Goal: Information Seeking & Learning: Find specific fact

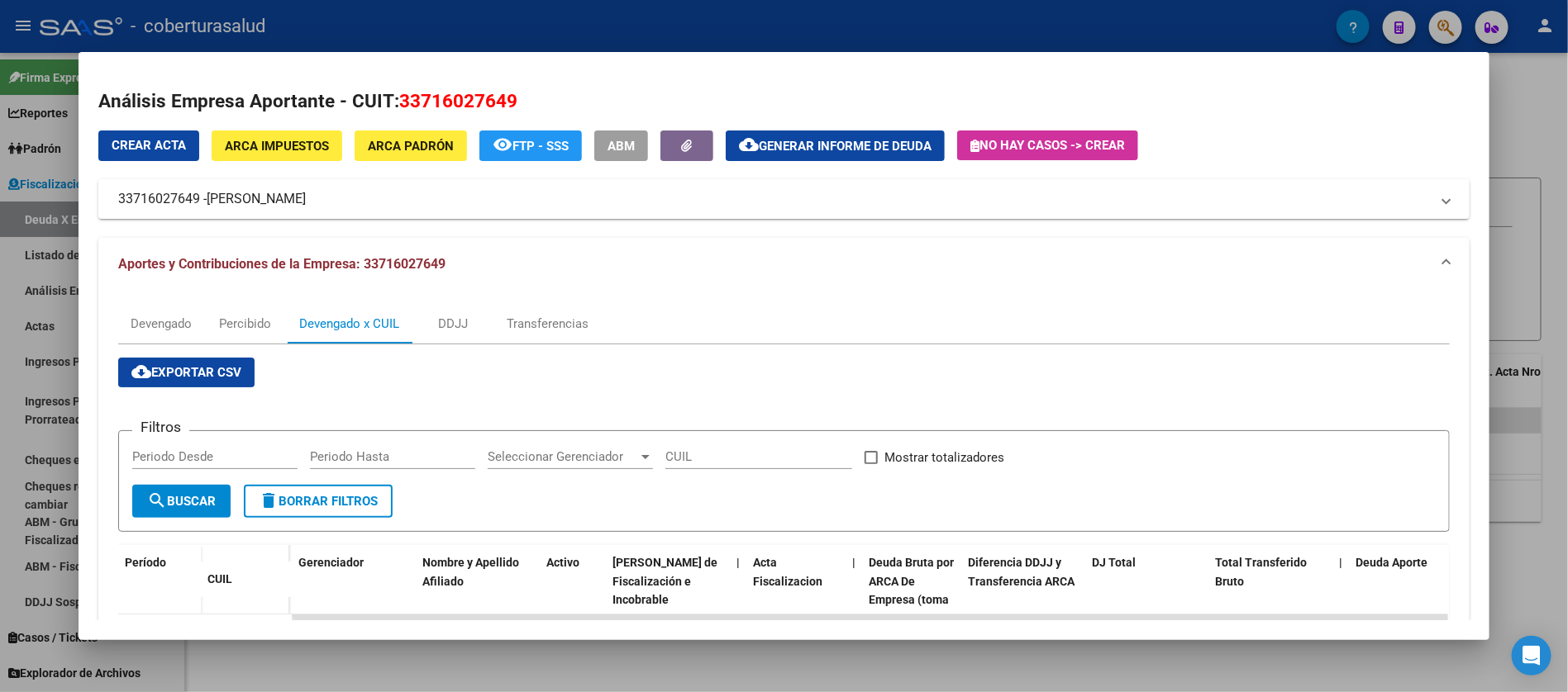
scroll to position [291, 0]
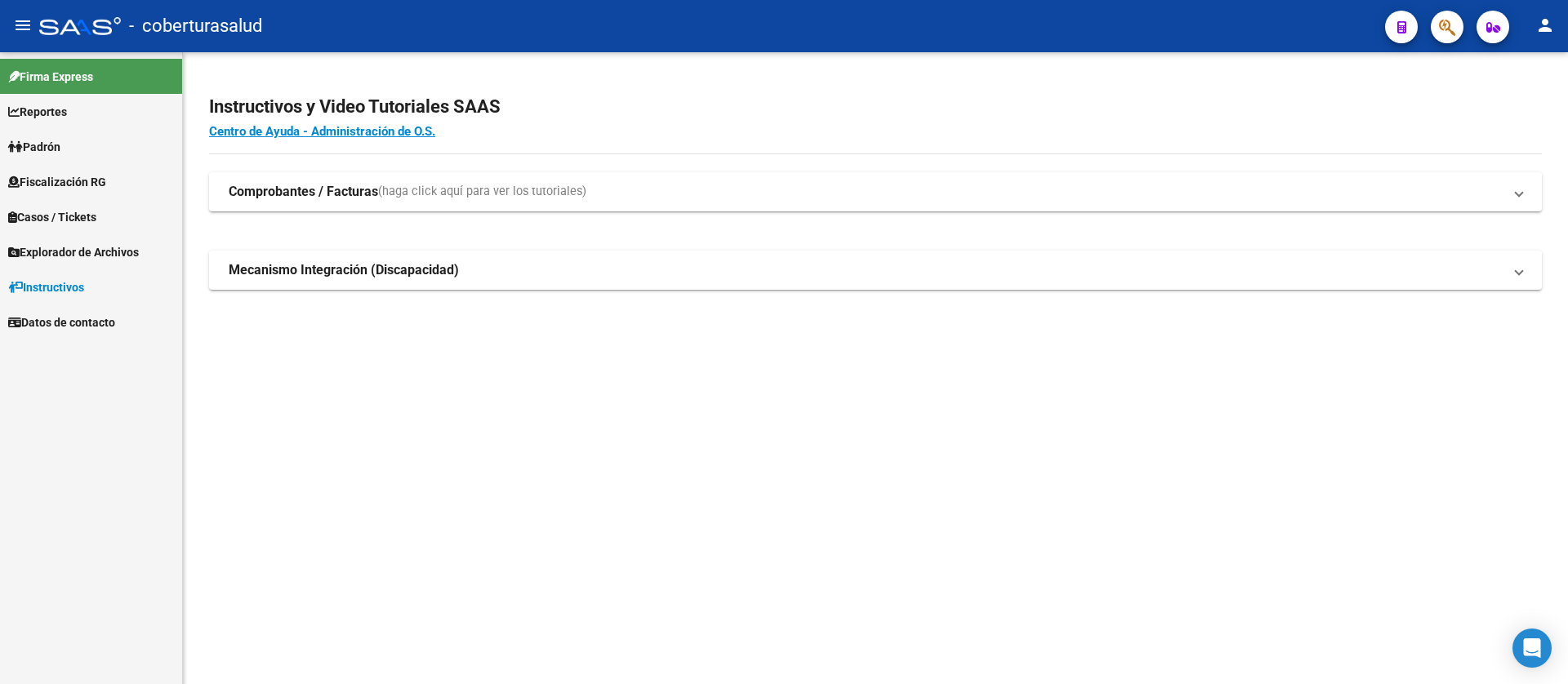
click at [62, 167] on link "Fiscalización RG" at bounding box center [91, 182] width 183 height 35
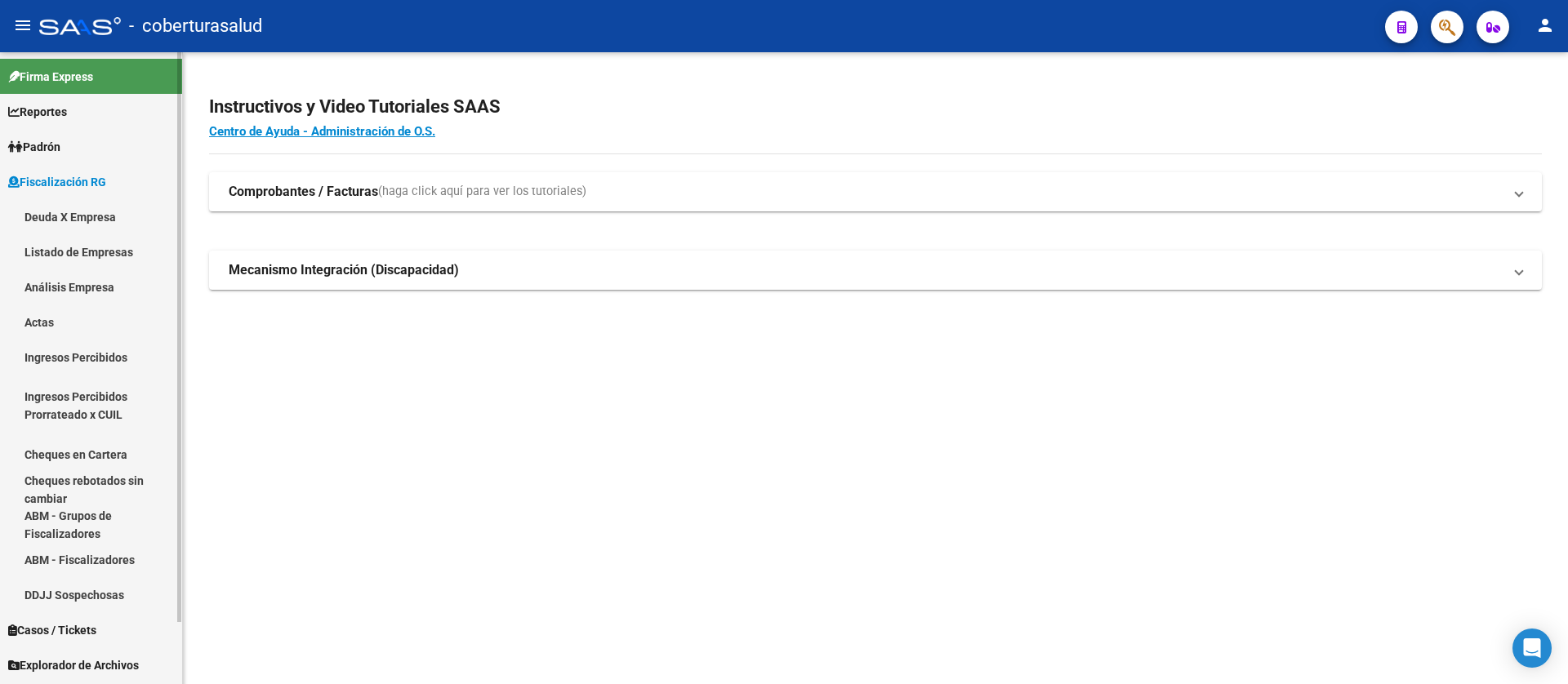
click at [69, 214] on link "Deuda X Empresa" at bounding box center [91, 217] width 183 height 35
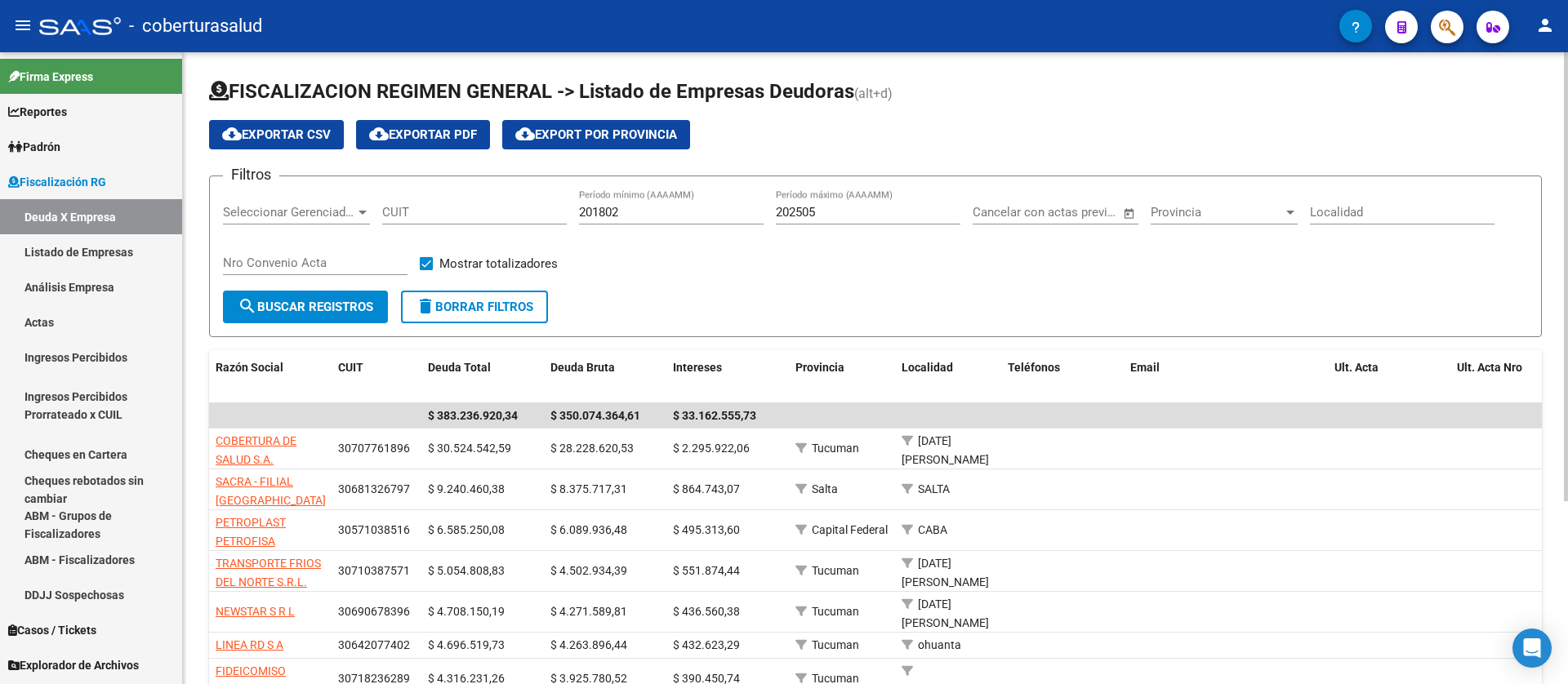
click at [403, 209] on input "CUIT" at bounding box center [474, 213] width 184 height 15
paste input "30-71711053-2"
type input "30-71711053-2"
click at [316, 309] on span "search Buscar Registros" at bounding box center [306, 307] width 136 height 15
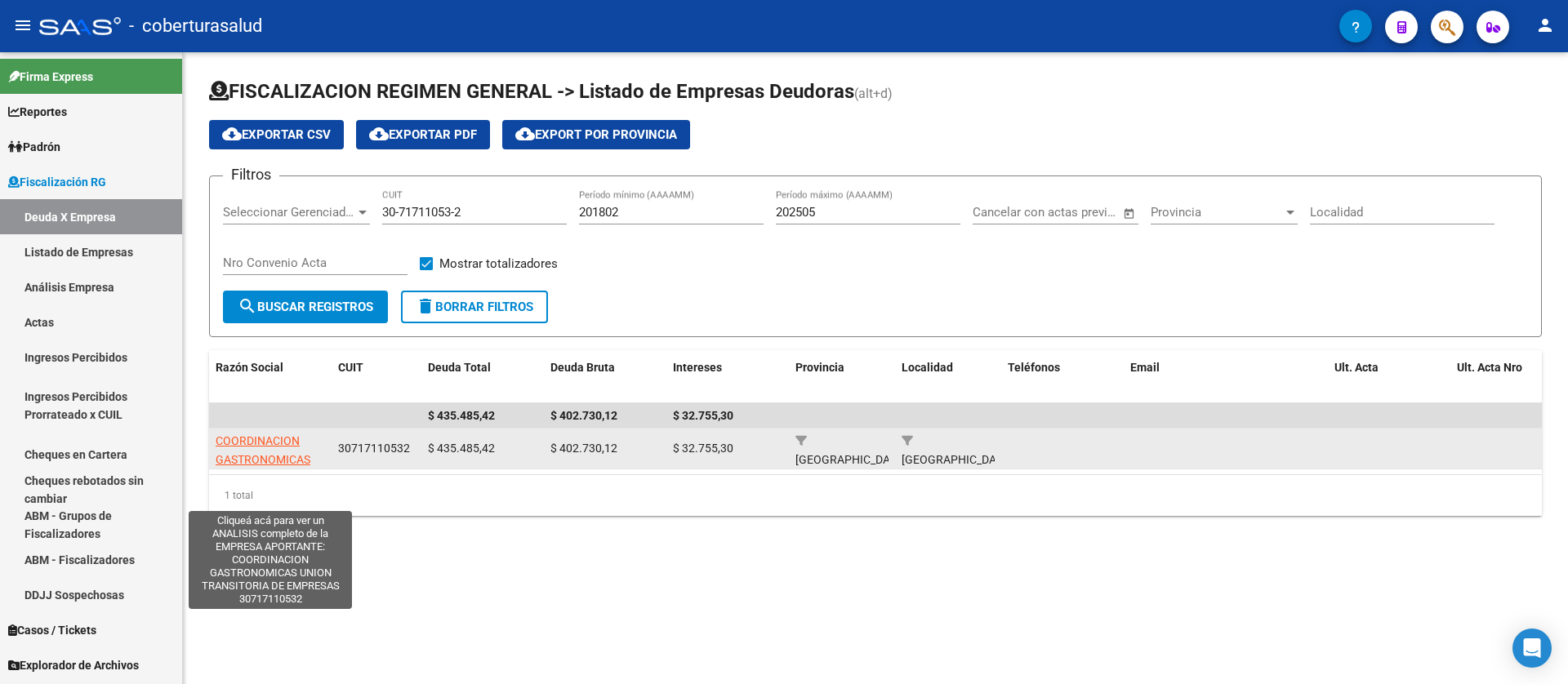
click at [275, 455] on span "COORDINACION GASTRONOMICAS UNION TRANSITORIA DE EMPRESAS" at bounding box center [270, 469] width 110 height 69
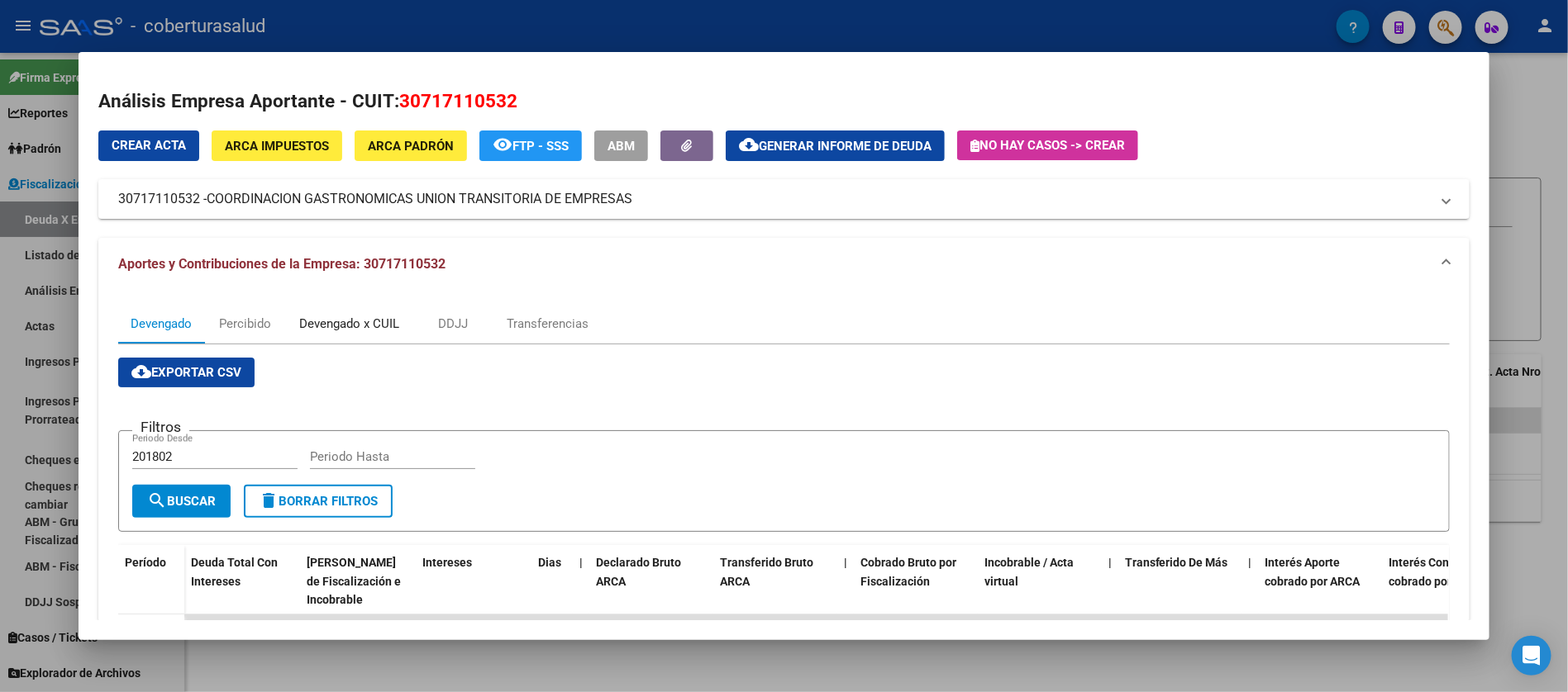
click at [311, 320] on div "Devengado x CUIL" at bounding box center [349, 324] width 100 height 18
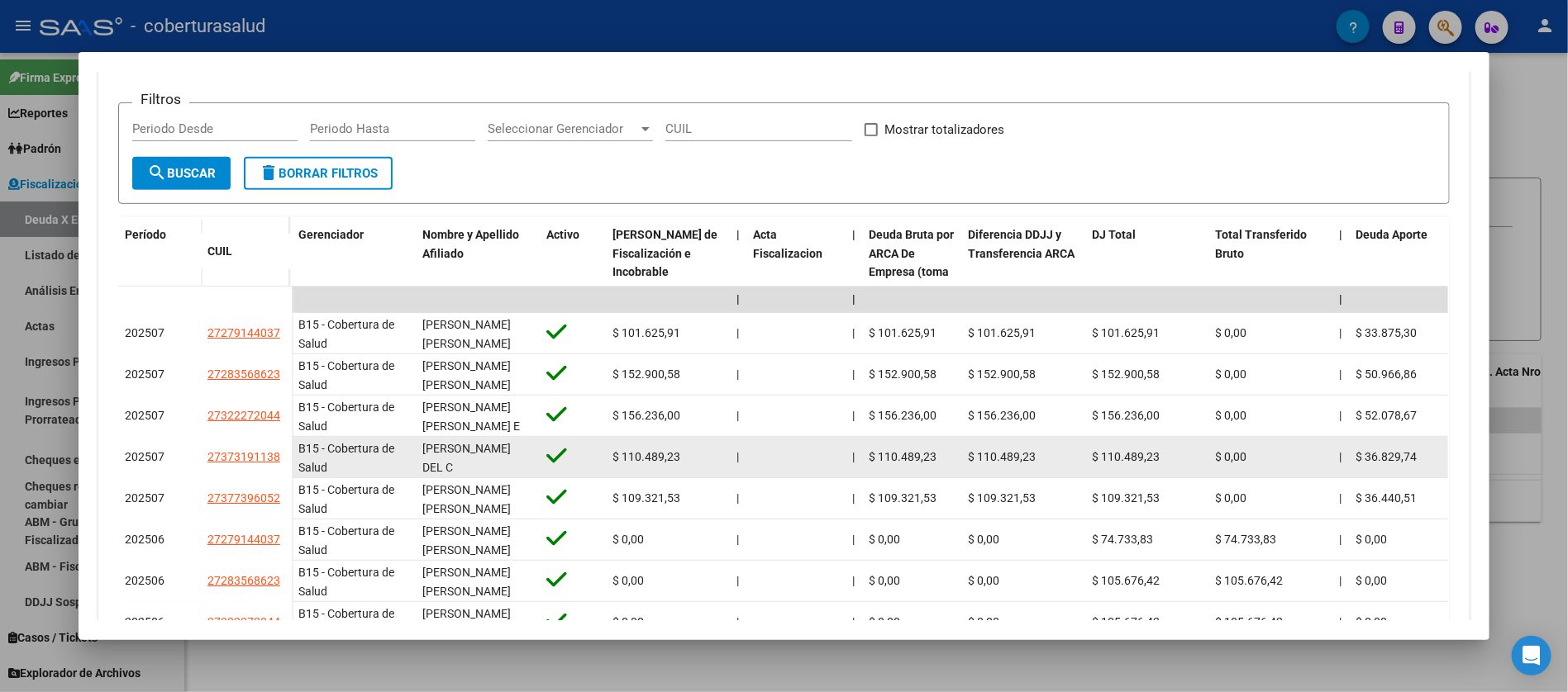
scroll to position [372, 0]
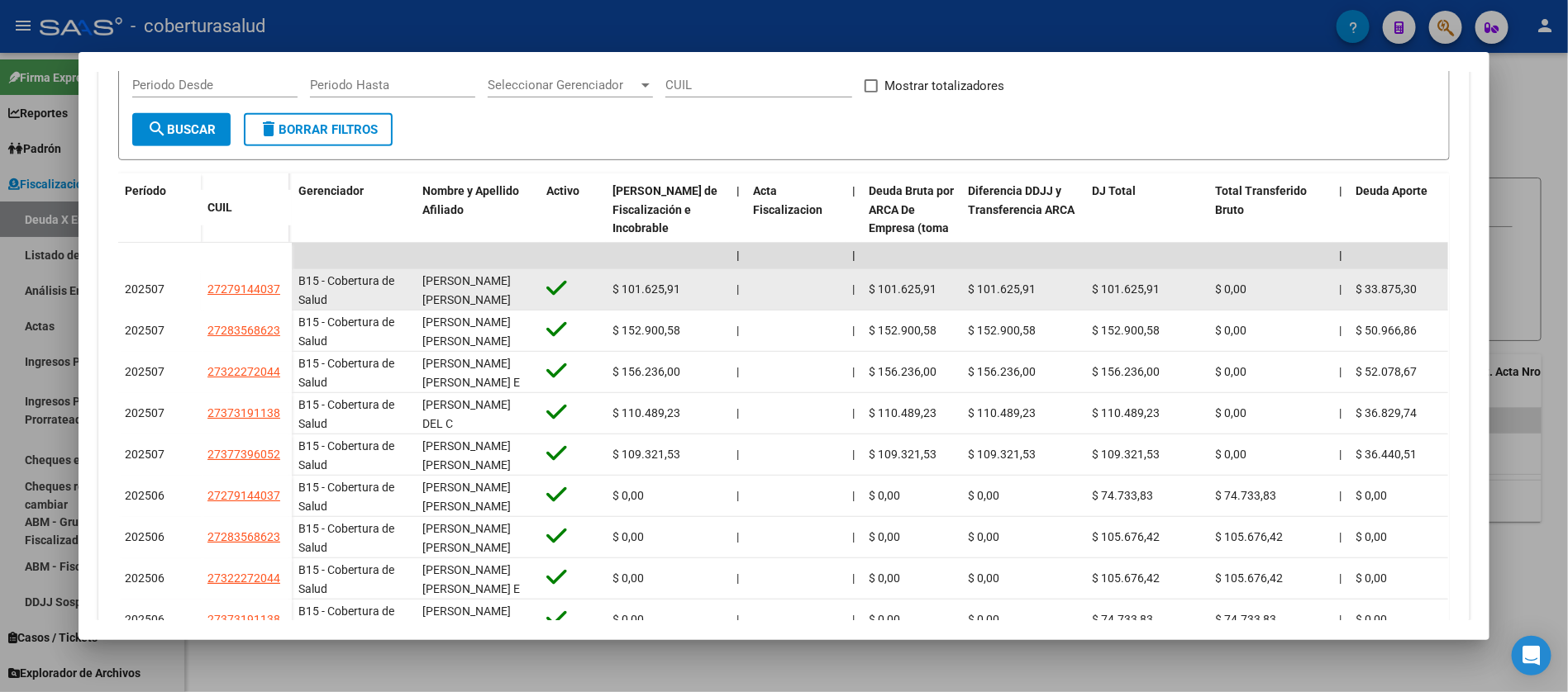
drag, startPoint x: 192, startPoint y: 284, endPoint x: 276, endPoint y: 287, distance: 84.1
click at [276, 287] on datatable-body-cell "27279144037" at bounding box center [246, 290] width 91 height 42
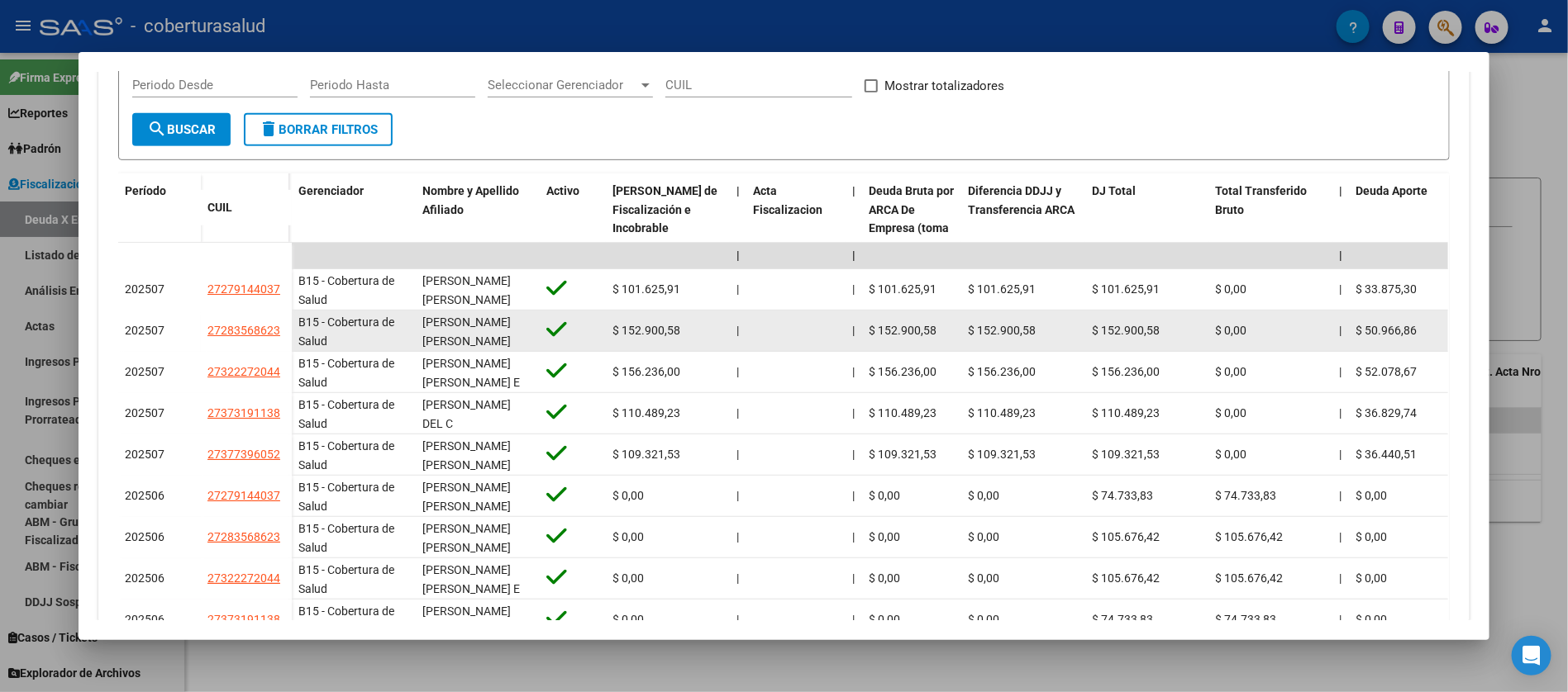
copy span "27279144037"
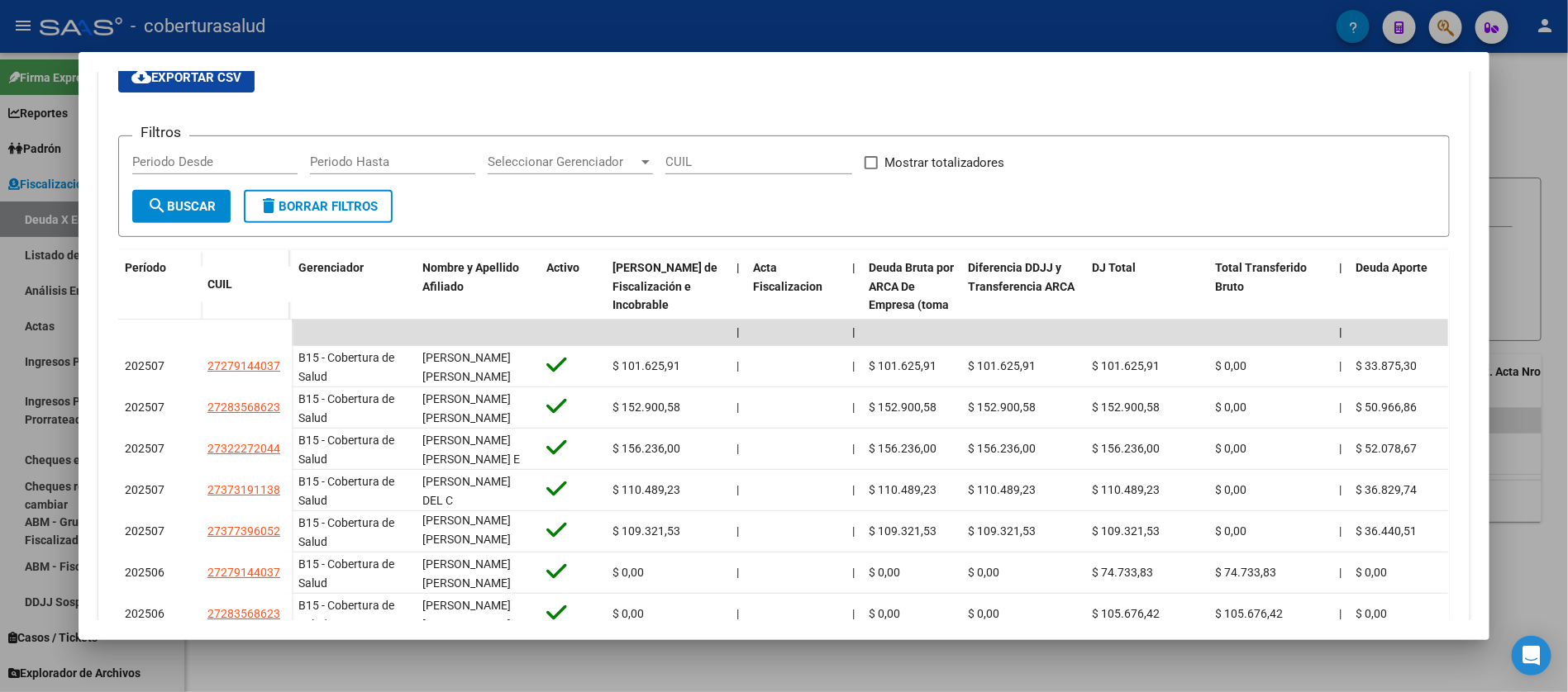
scroll to position [248, 0]
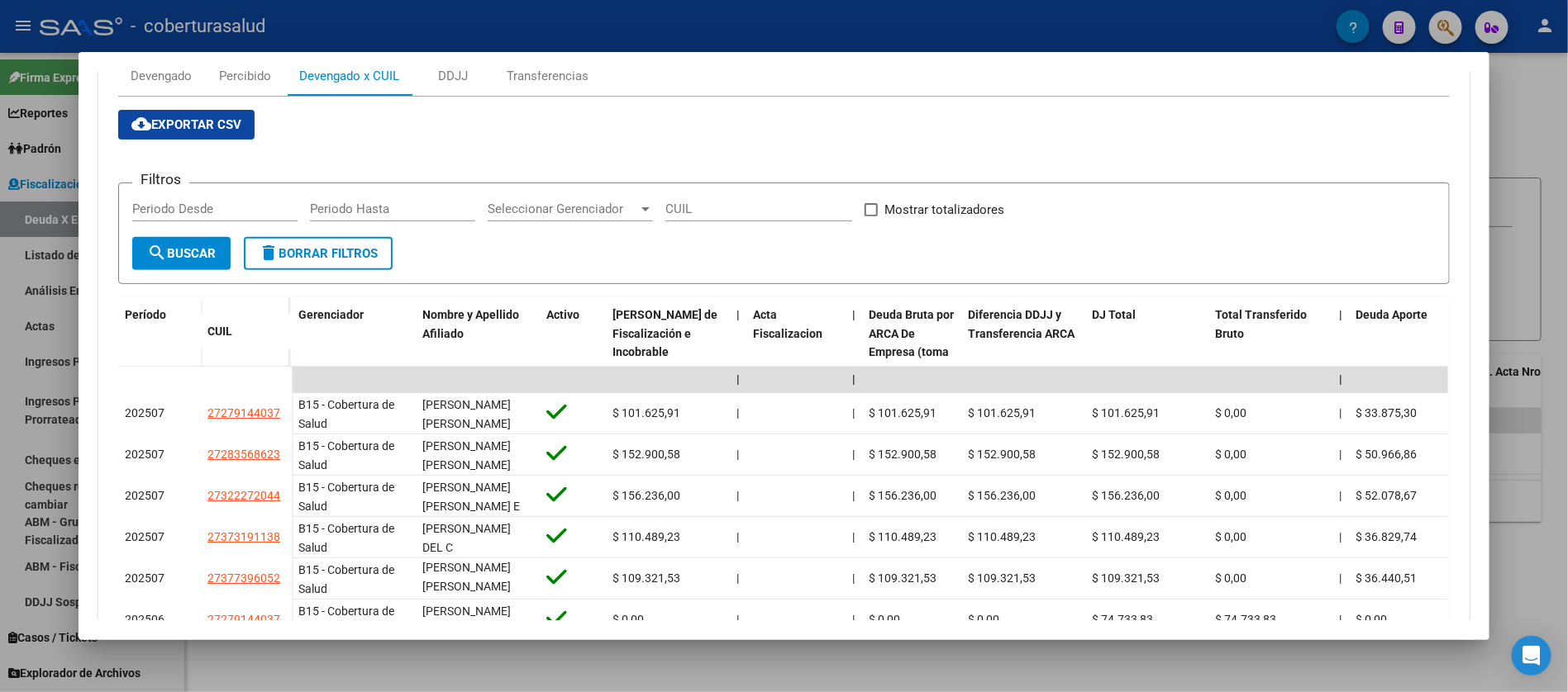
click at [181, 127] on span "cloud_download Exportar CSV" at bounding box center [186, 125] width 110 height 15
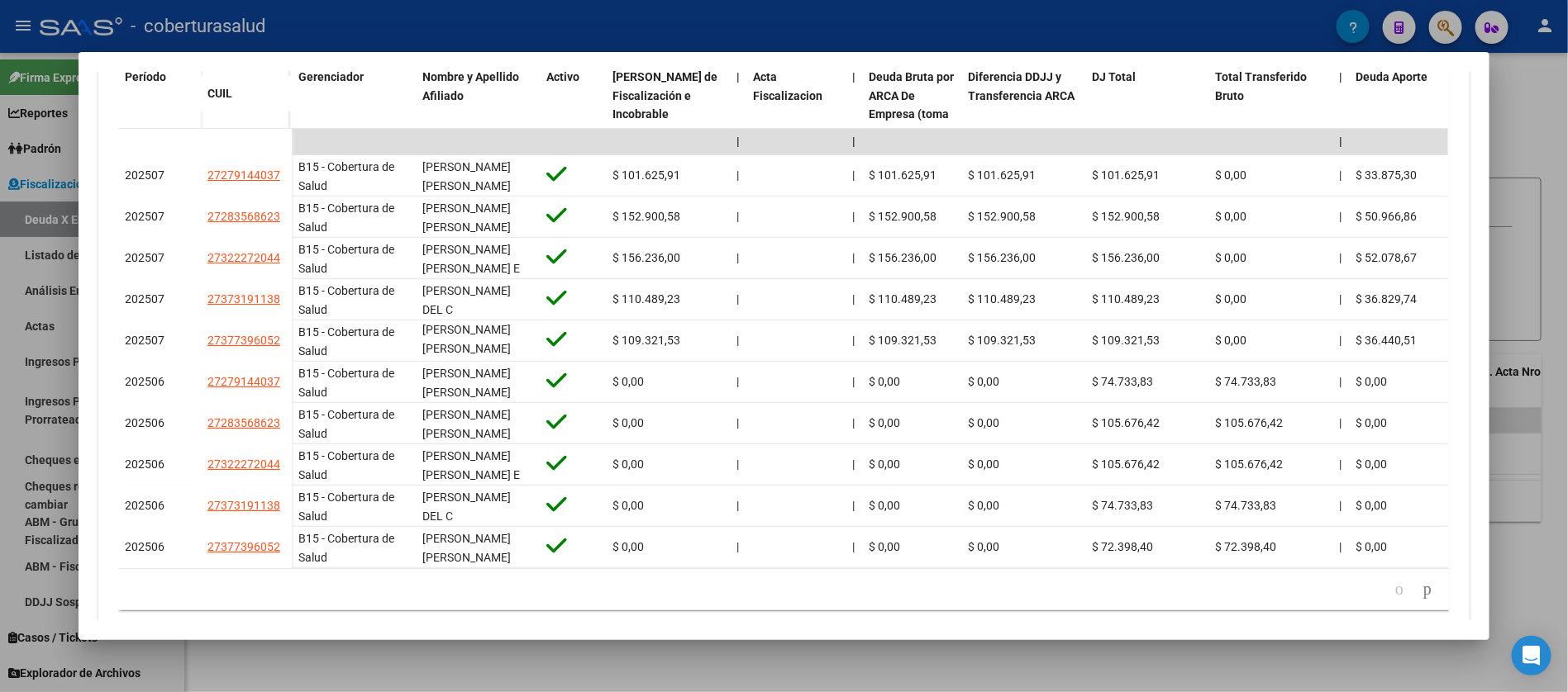
scroll to position [495, 0]
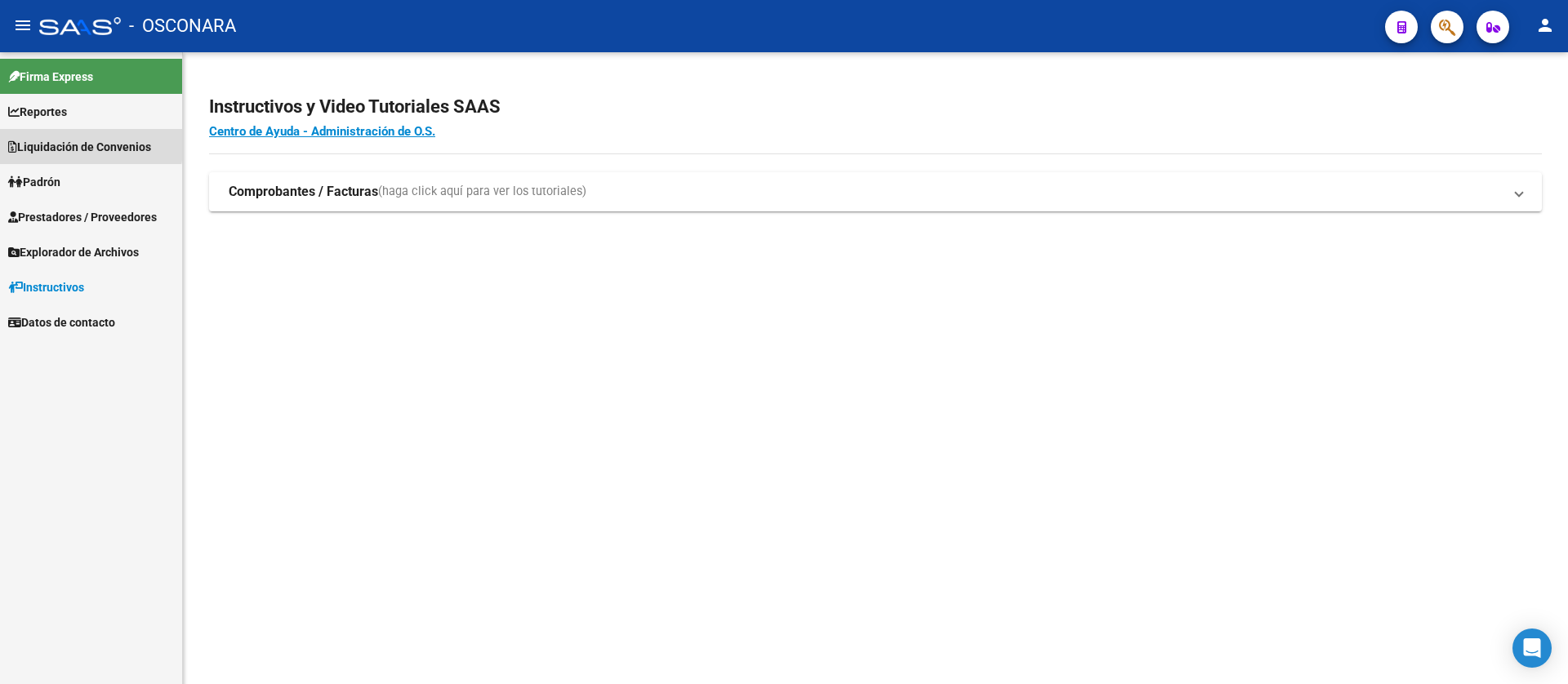
click at [69, 142] on span "Liquidación de Convenios" at bounding box center [80, 147] width 143 height 18
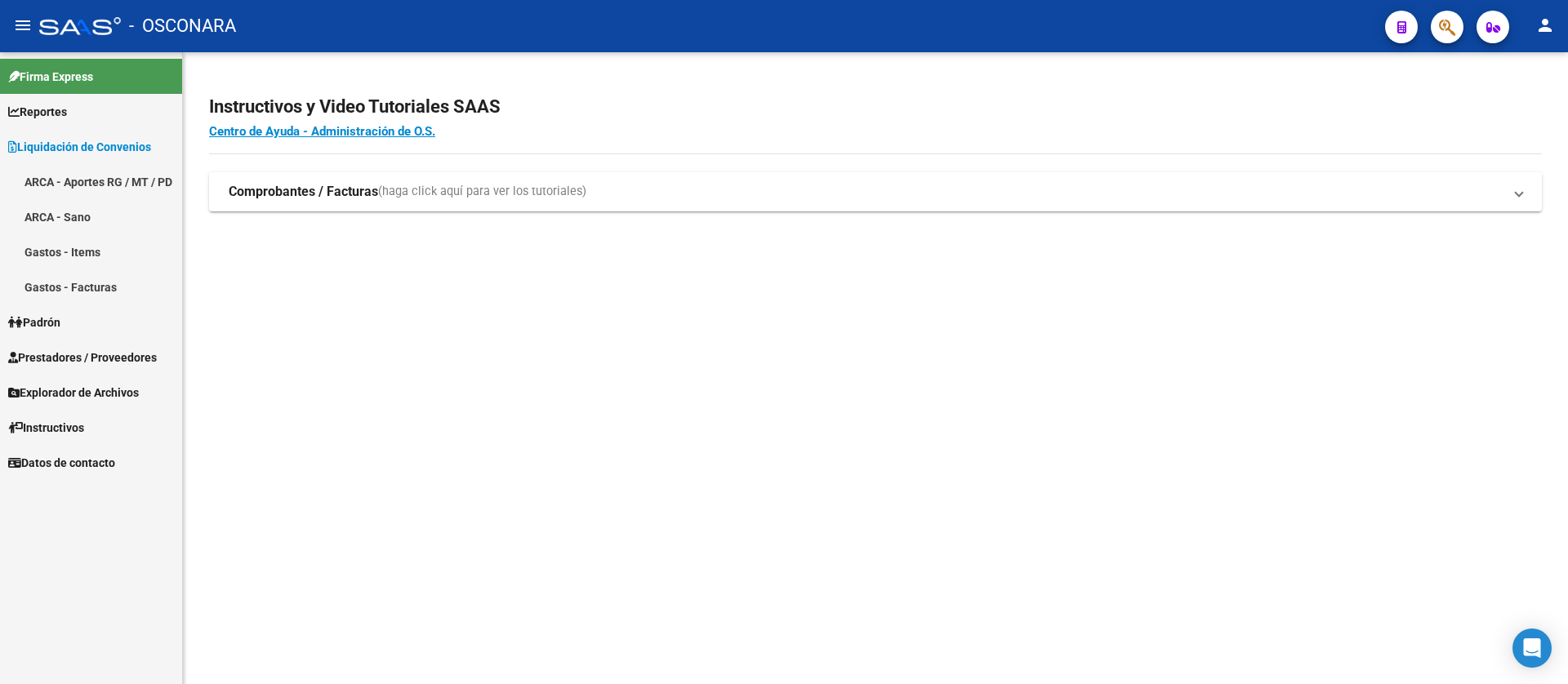
click at [59, 321] on span "Padrón" at bounding box center [34, 322] width 52 height 18
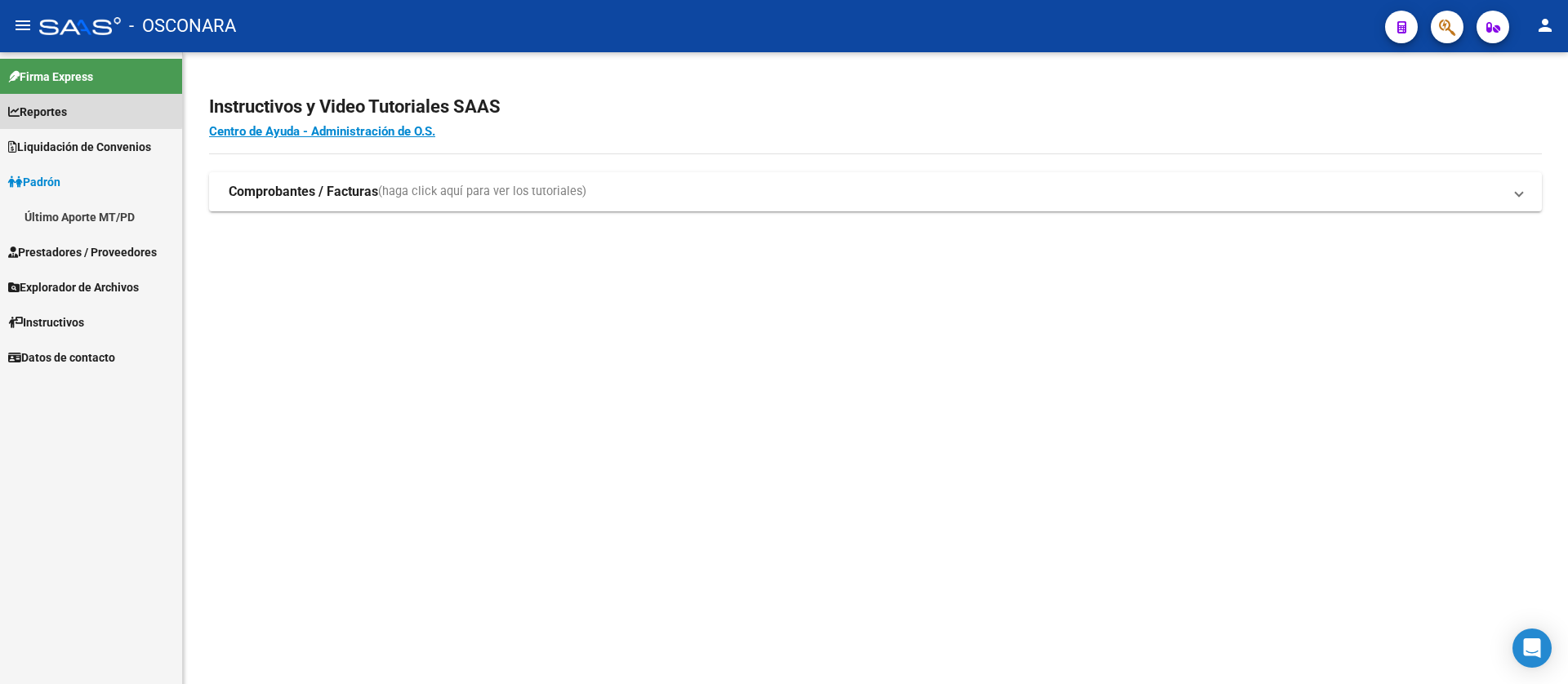
click at [61, 108] on span "Reportes" at bounding box center [38, 111] width 59 height 18
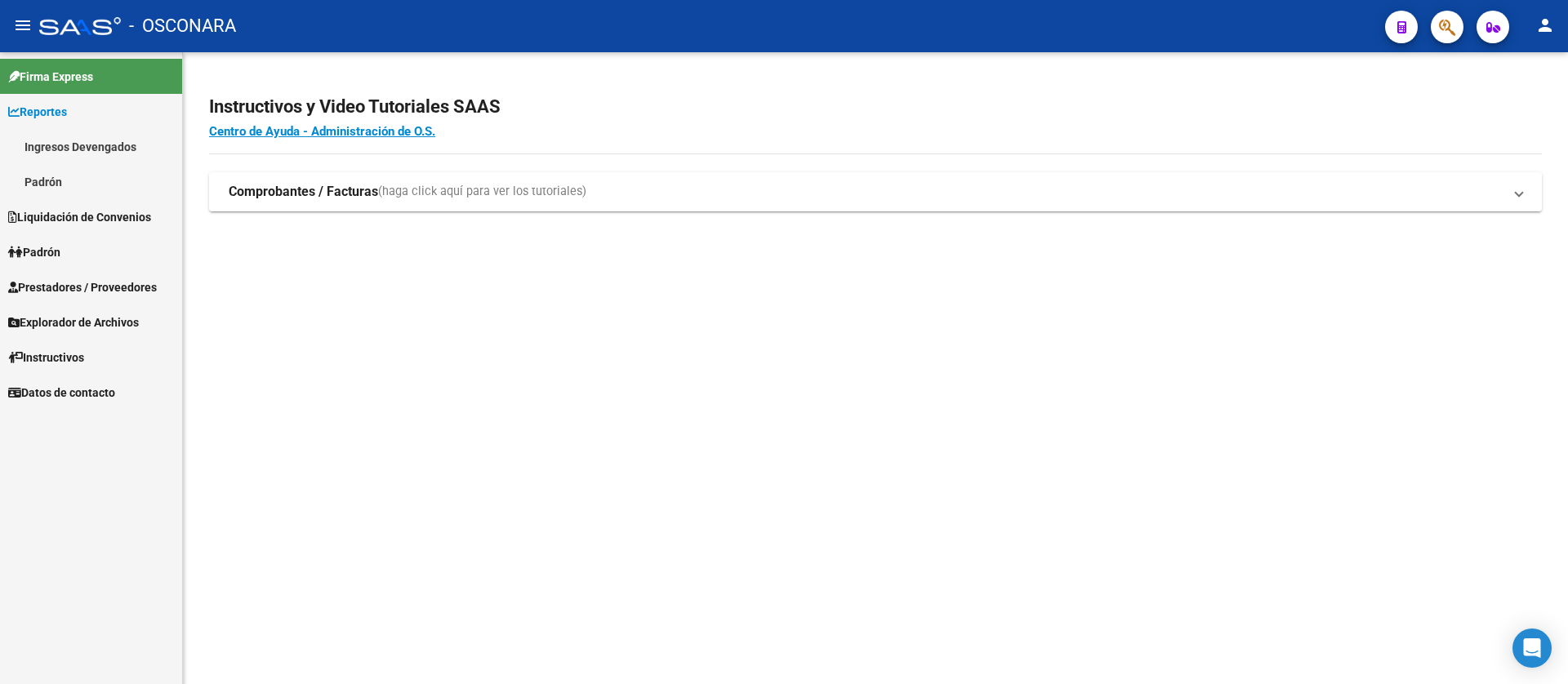
click at [59, 152] on link "Ingresos Devengados" at bounding box center [91, 147] width 183 height 35
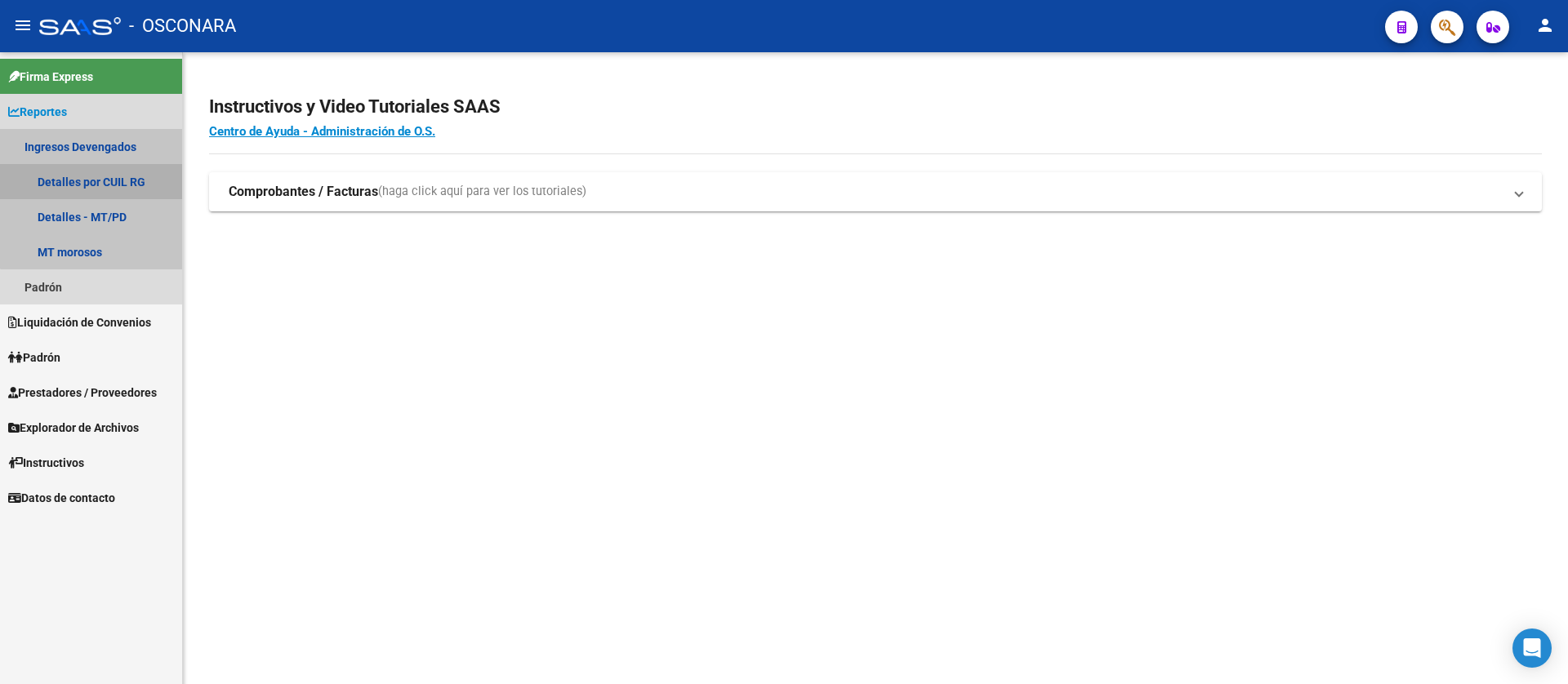
click at [108, 177] on link "Detalles por CUIL RG" at bounding box center [91, 182] width 183 height 35
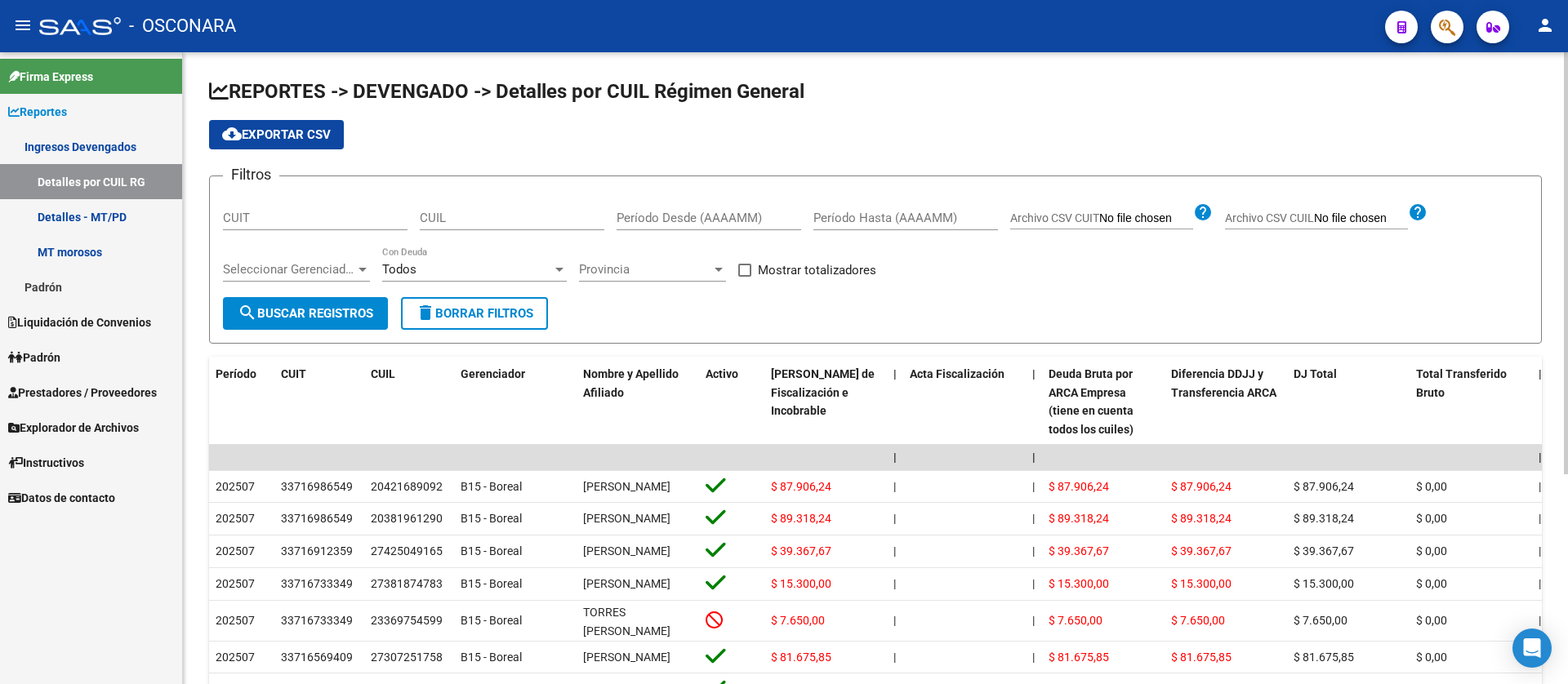
click at [485, 228] on div "CUIL" at bounding box center [512, 213] width 184 height 35
paste input "27-28499406-5"
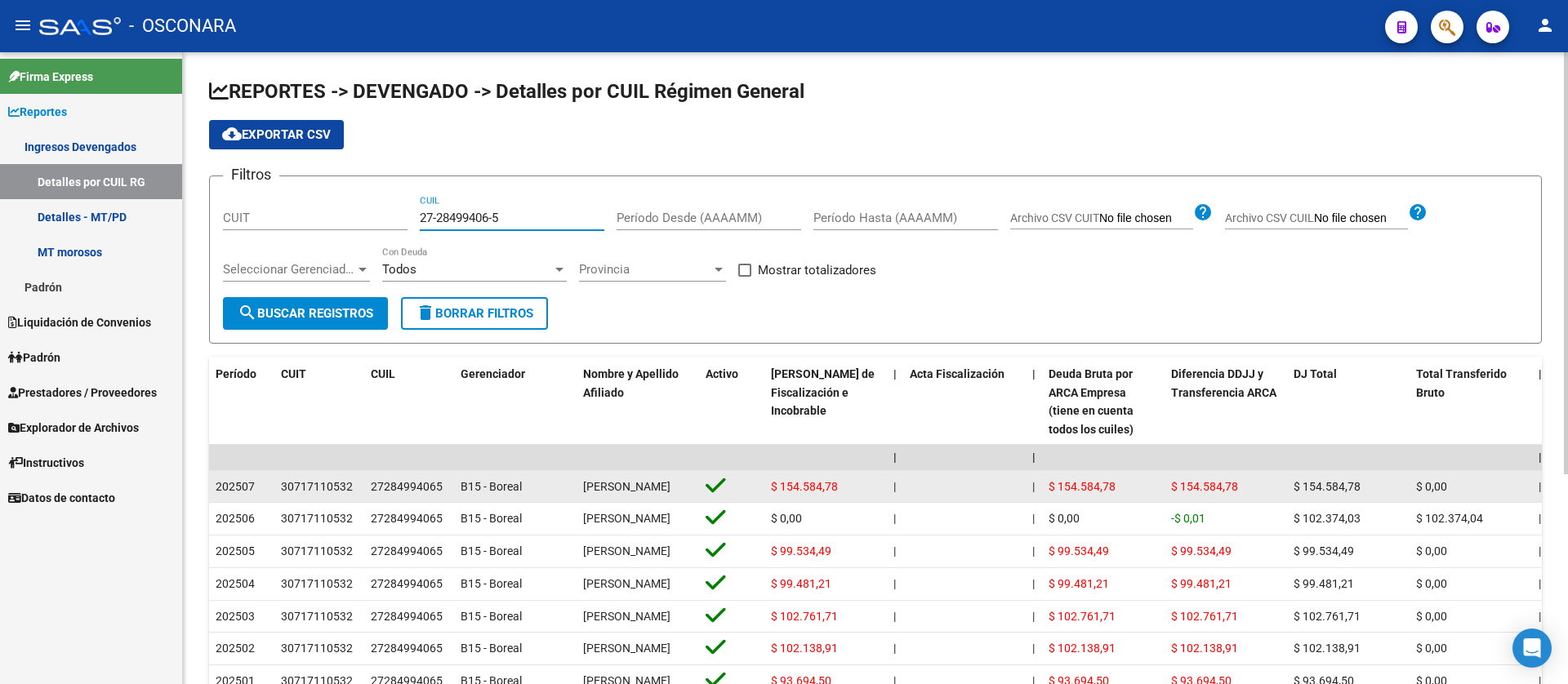
click at [806, 487] on span "$ 154.584,78" at bounding box center [805, 487] width 67 height 13
copy span "154.584,78"
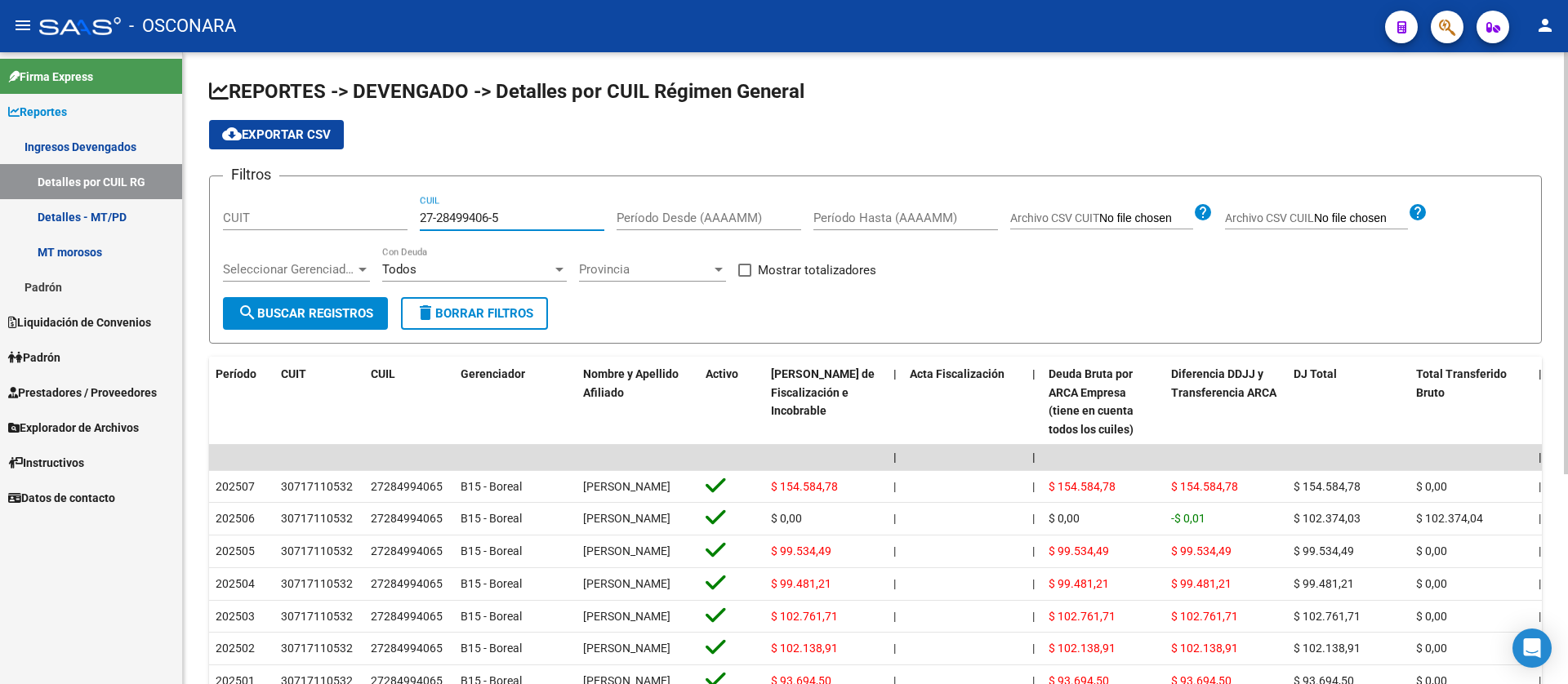
drag, startPoint x: 540, startPoint y: 214, endPoint x: 329, endPoint y: 194, distance: 211.9
click at [305, 189] on div "Filtros CUIT 27-28499406-5 CUIL Período Desde (AAAAMM) Período Hasta (AAAAMM) A…" at bounding box center [875, 243] width 1305 height 108
paste input "0-39057387-2"
click at [301, 315] on span "search Buscar Registros" at bounding box center [306, 314] width 136 height 15
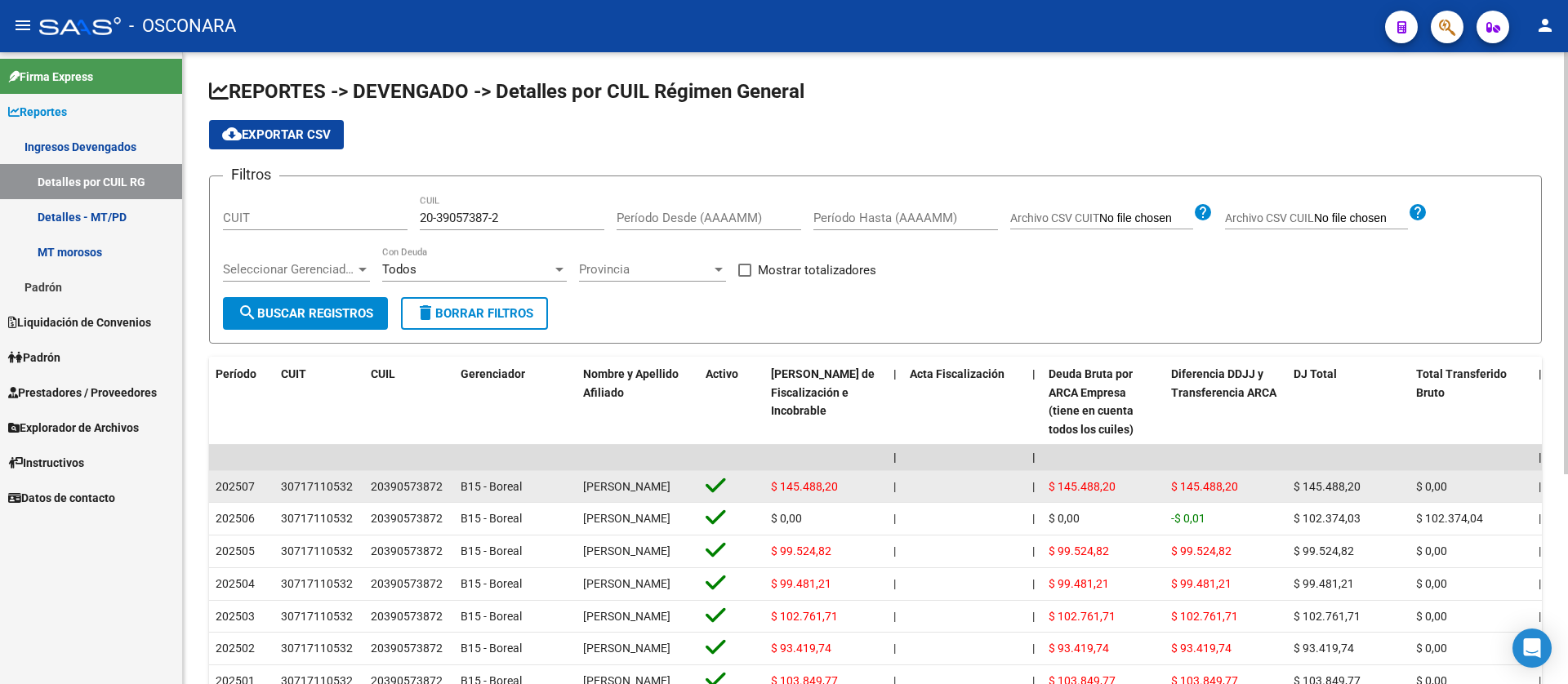
click at [812, 493] on span "$ 145.488,20" at bounding box center [805, 487] width 67 height 13
copy span "145.488,20"
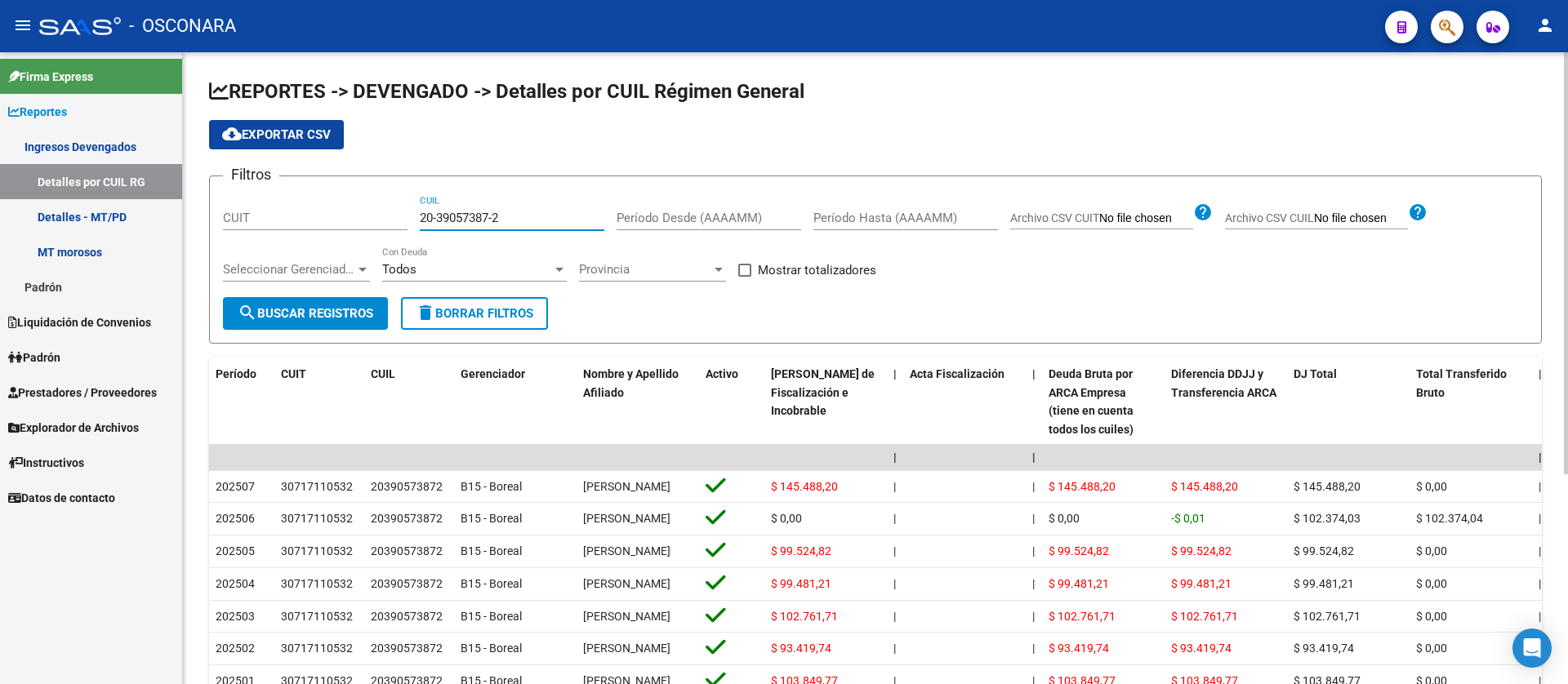
drag, startPoint x: 508, startPoint y: 218, endPoint x: 299, endPoint y: 211, distance: 209.1
click at [300, 211] on div "Filtros CUIT 20-39057387-2 CUIL Período Desde (AAAAMM) Período Hasta (AAAAMM) A…" at bounding box center [875, 243] width 1305 height 108
paste input "7-28071617-6"
type input "27-28071617-6"
click at [321, 318] on span "search Buscar Registros" at bounding box center [306, 314] width 136 height 15
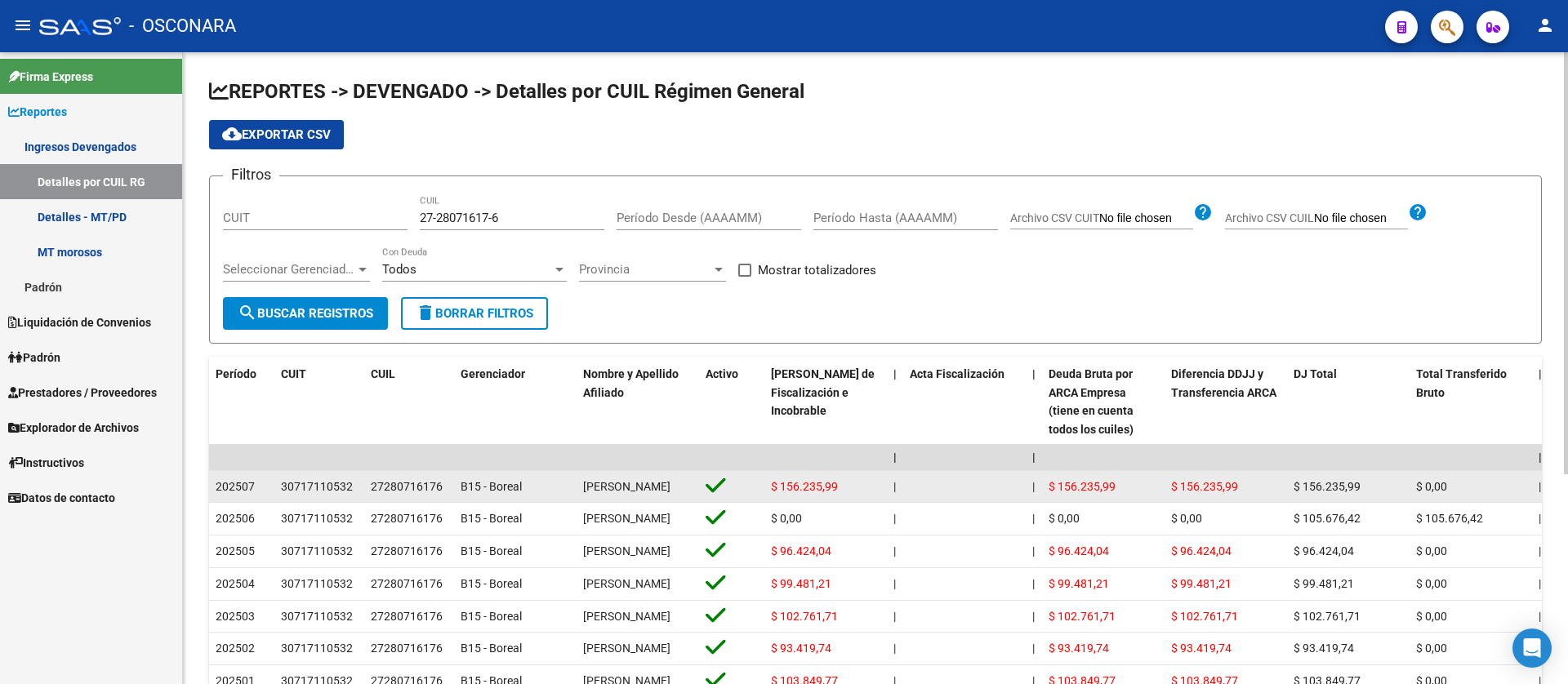
click at [807, 493] on span "$ 156.235,99" at bounding box center [805, 487] width 67 height 13
copy span "156.235,99"
